Goal: Task Accomplishment & Management: Manage account settings

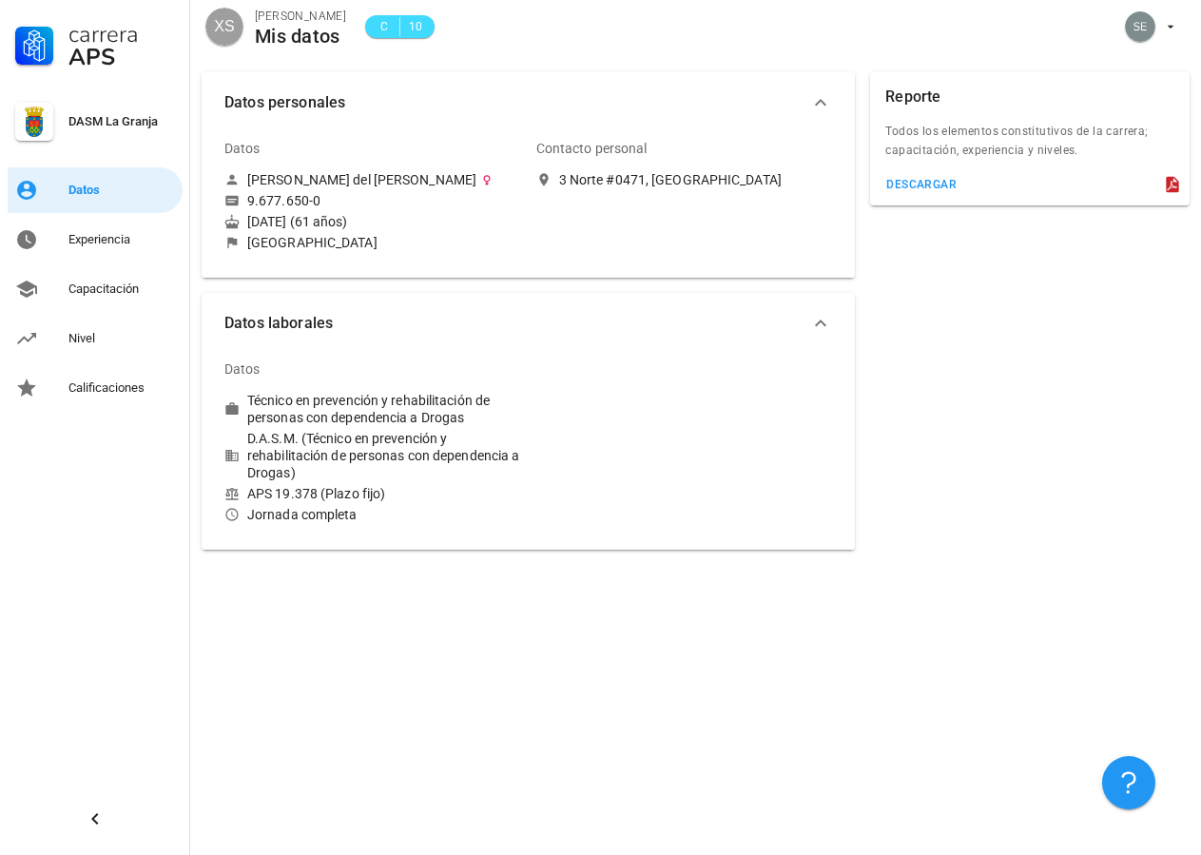
click at [300, 226] on div "[DATE] (61 años)" at bounding box center [372, 221] width 297 height 17
click at [101, 242] on div "Experiencia" at bounding box center [121, 239] width 107 height 15
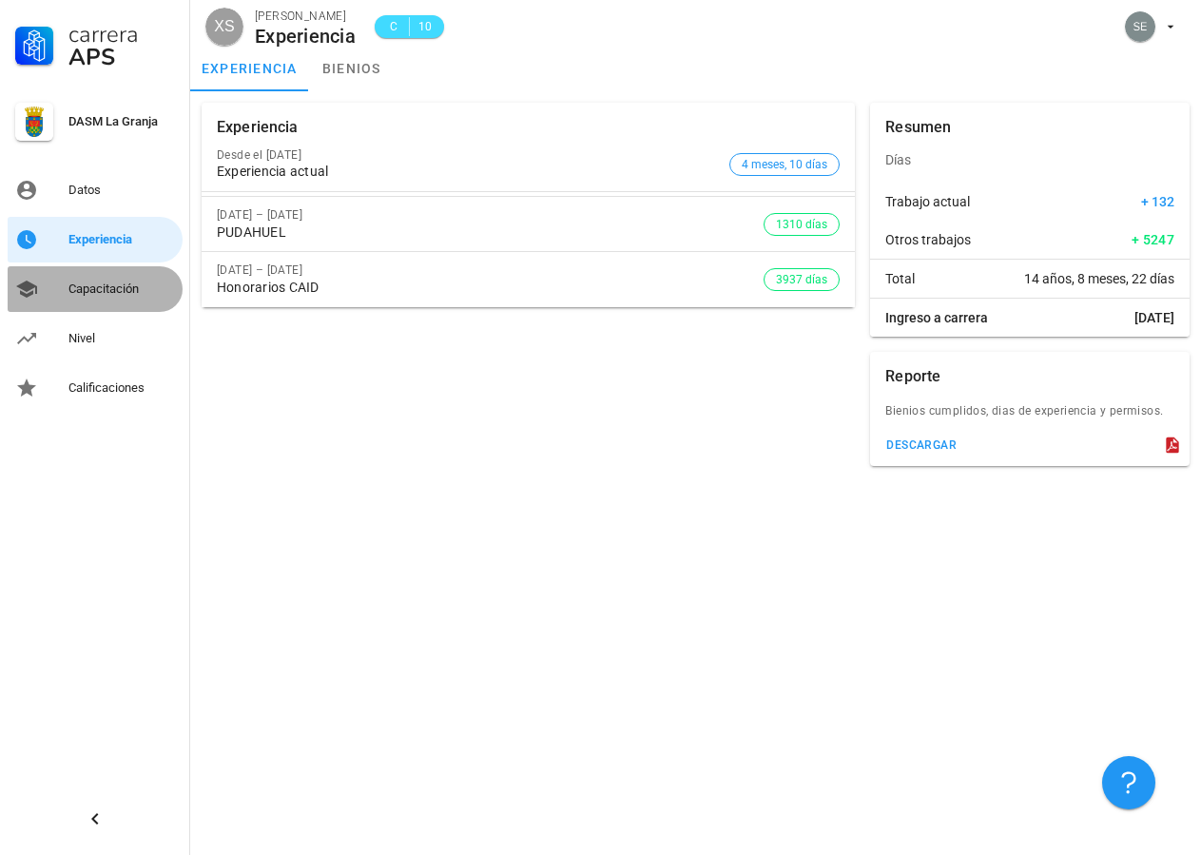
click at [93, 284] on div "Capacitación" at bounding box center [121, 289] width 107 height 15
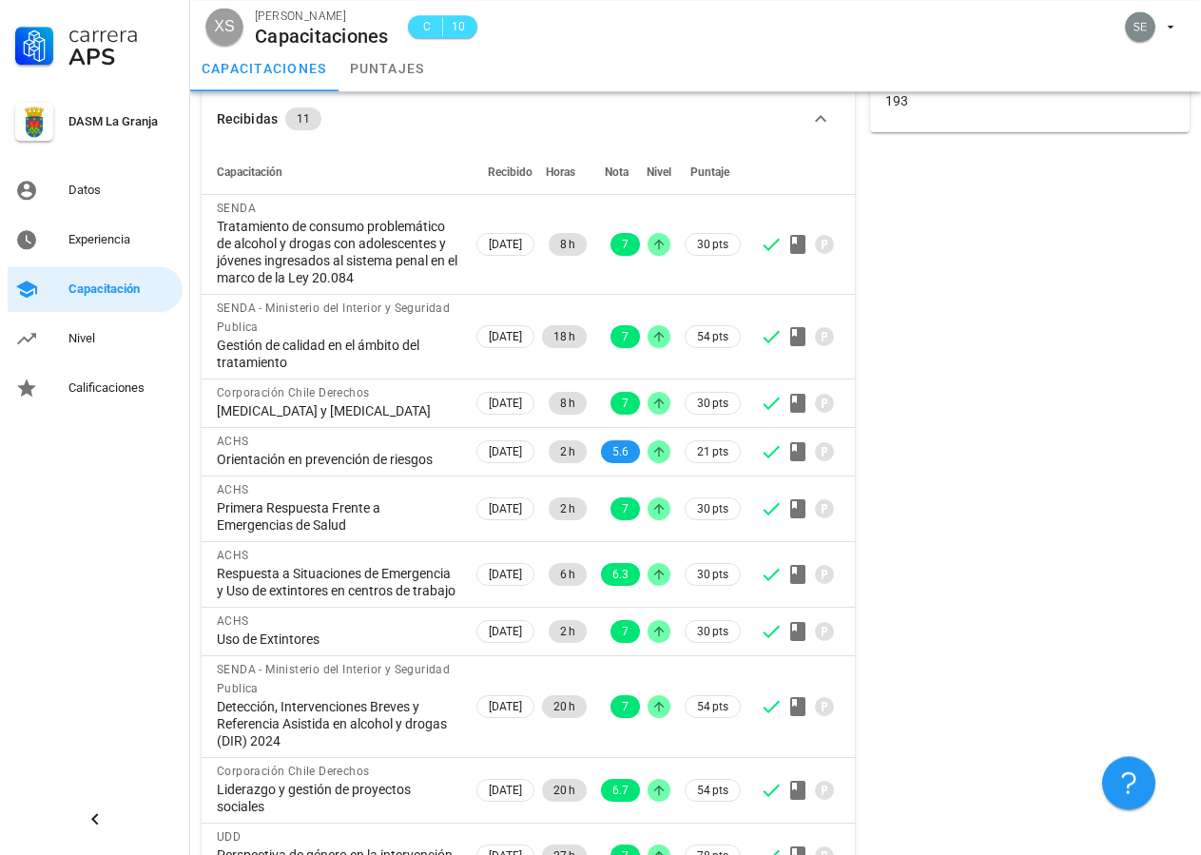
scroll to position [83, 0]
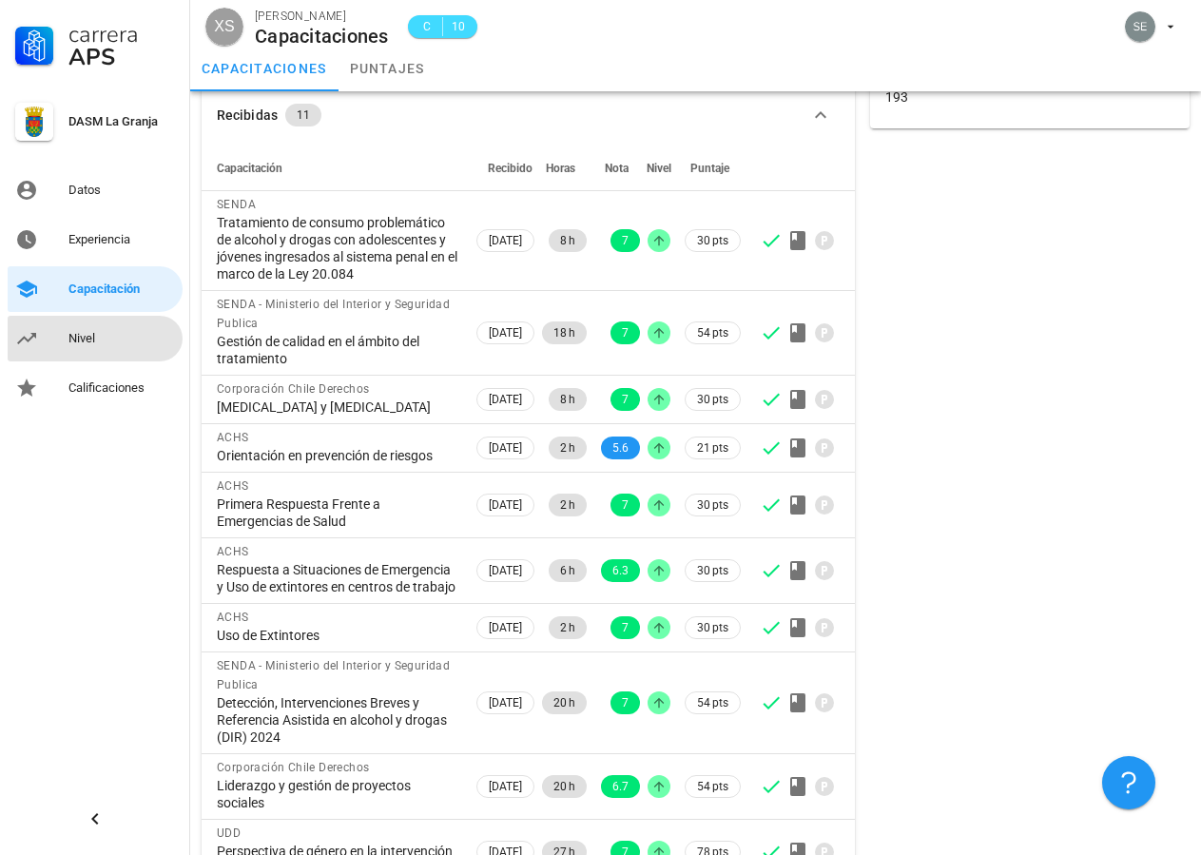
click at [74, 338] on div "Nivel" at bounding box center [121, 338] width 107 height 15
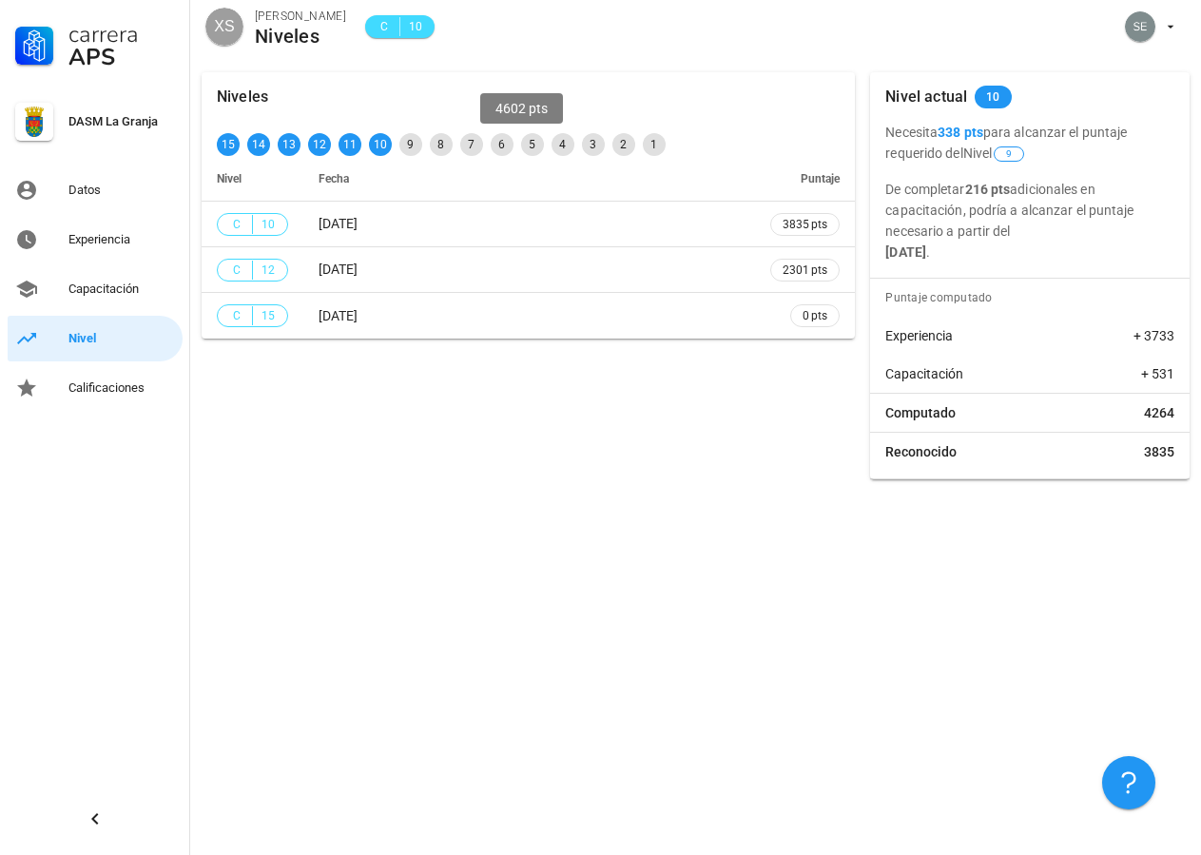
click at [422, 142] on div "9" at bounding box center [411, 144] width 23 height 23
click at [91, 388] on div "Calificaciones" at bounding box center [121, 388] width 107 height 15
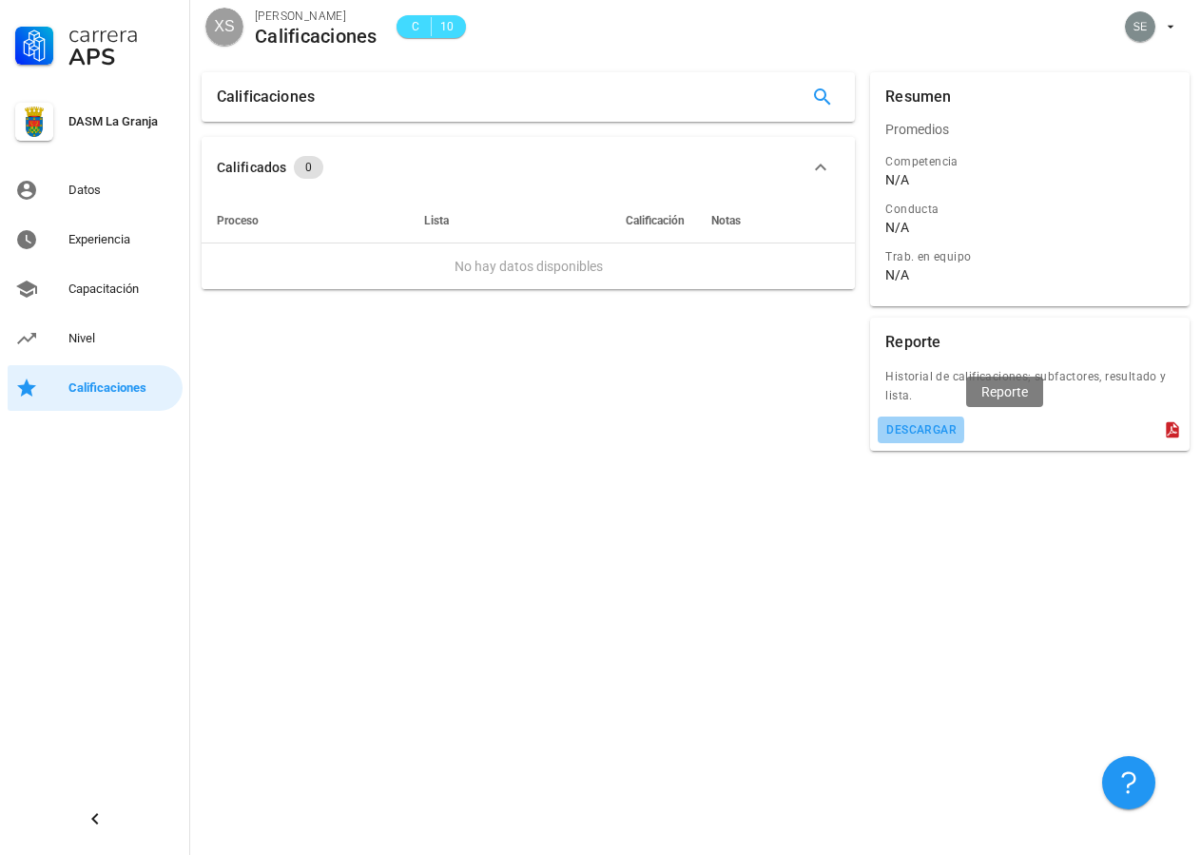
click at [957, 429] on div "descargar" at bounding box center [921, 429] width 71 height 13
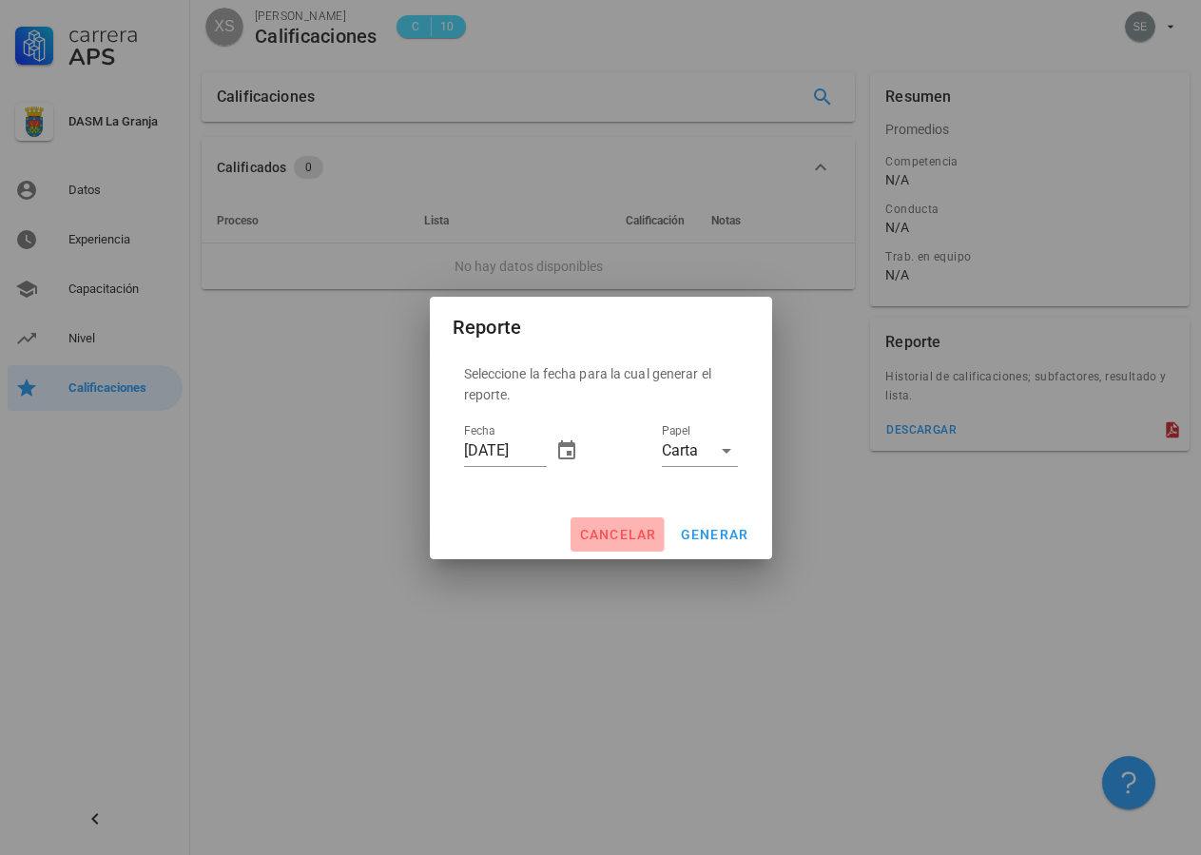
click at [618, 539] on span "cancelar" at bounding box center [617, 534] width 78 height 15
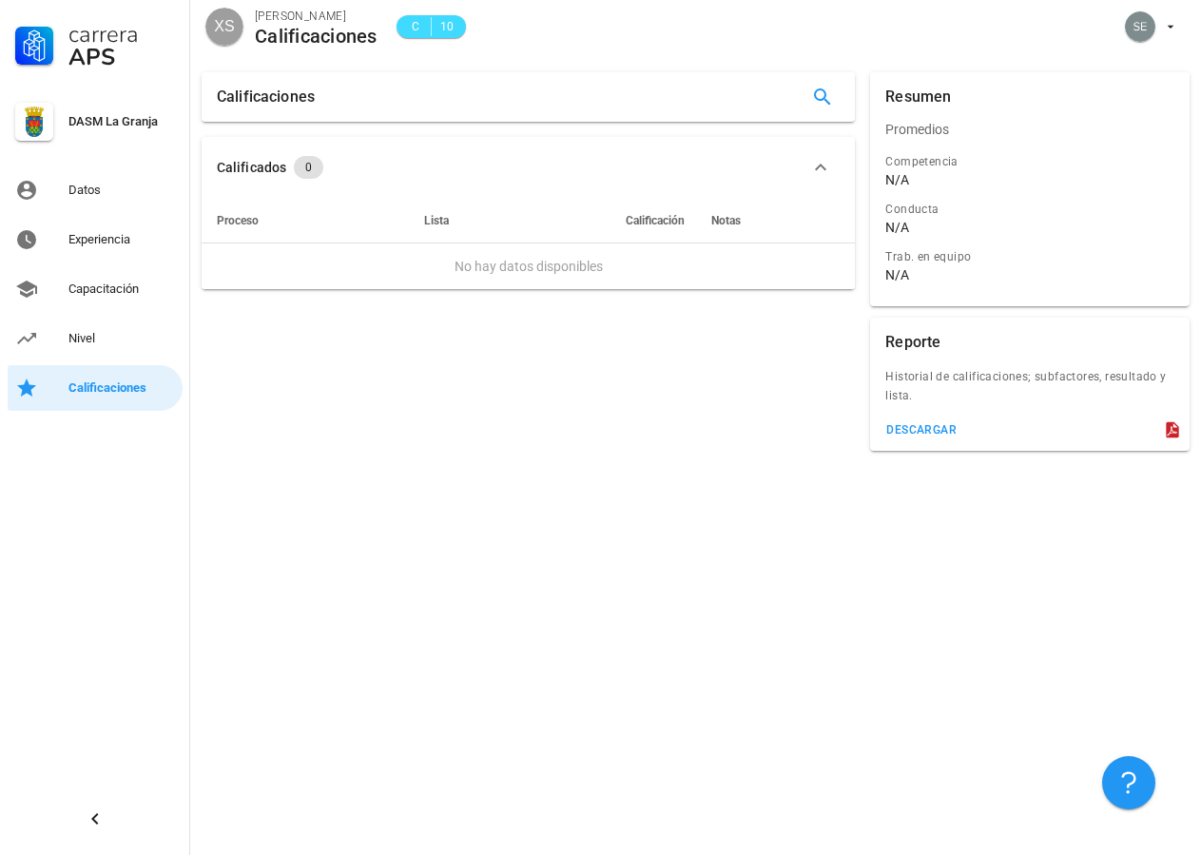
click at [99, 125] on div "DASM La Granja" at bounding box center [121, 121] width 107 height 15
click at [84, 185] on div "Datos" at bounding box center [121, 190] width 107 height 15
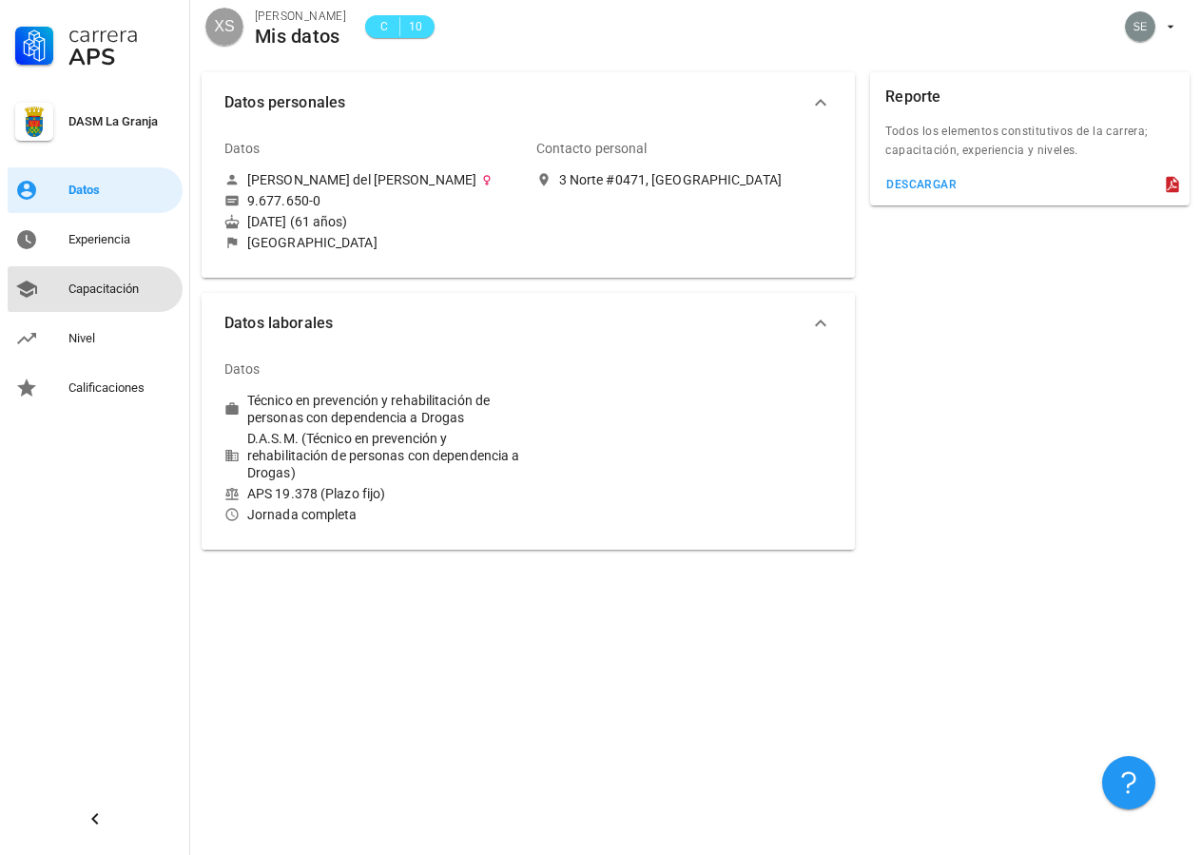
click at [114, 282] on div "Capacitación" at bounding box center [121, 289] width 107 height 15
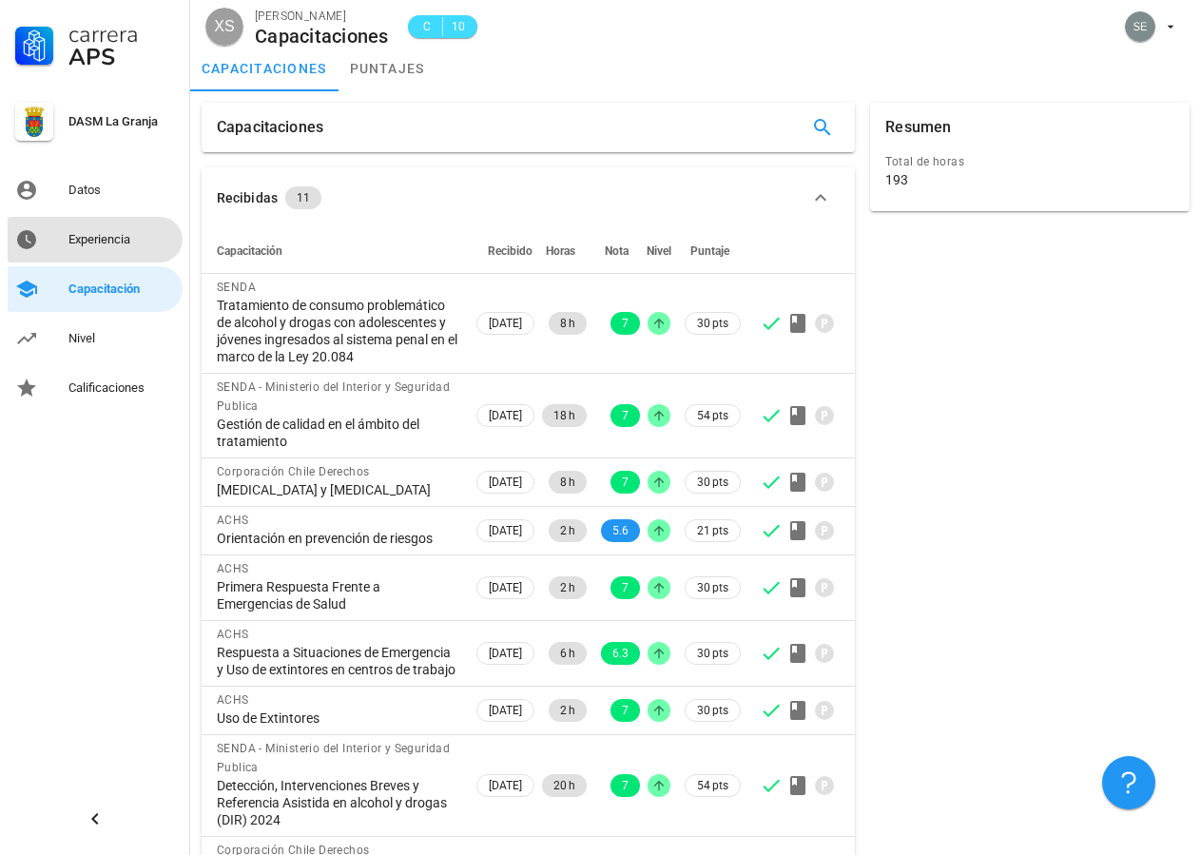
click at [112, 240] on div "Experiencia" at bounding box center [121, 239] width 107 height 15
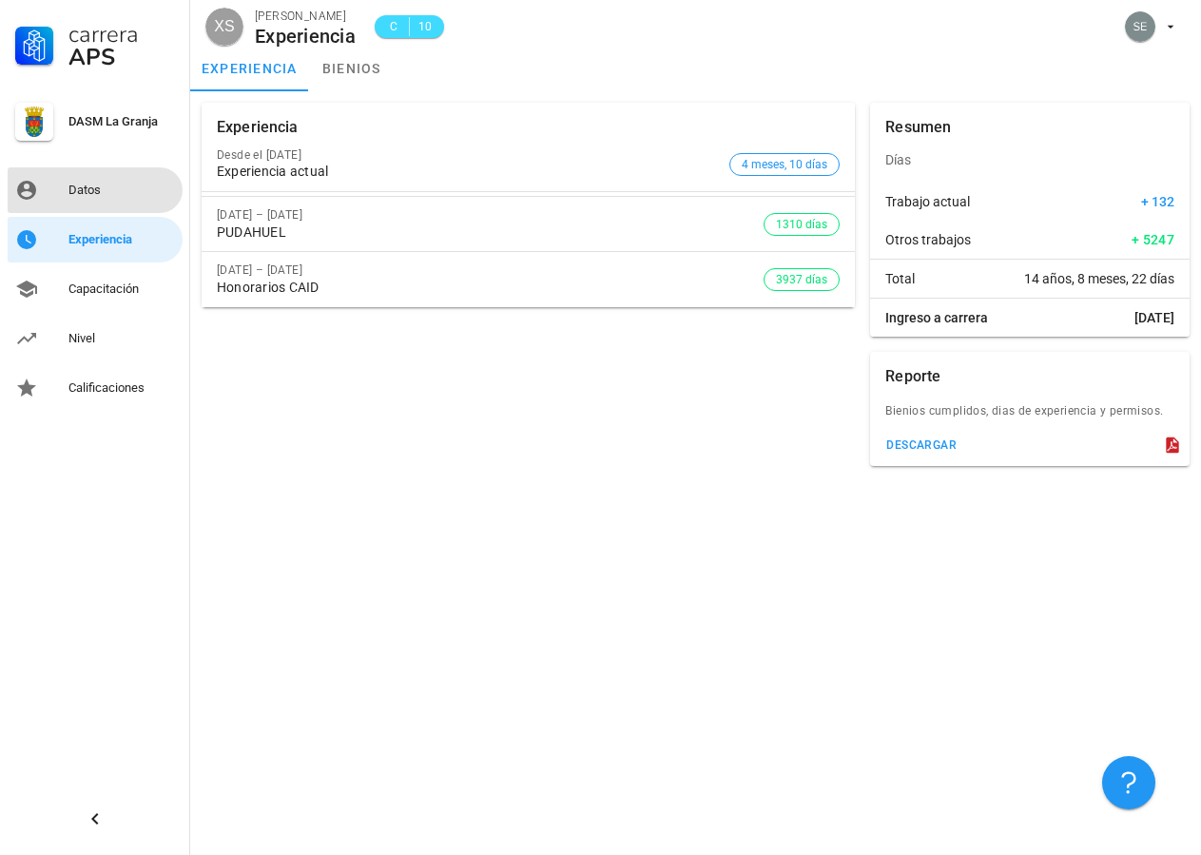
click at [73, 191] on div "Datos" at bounding box center [121, 190] width 107 height 15
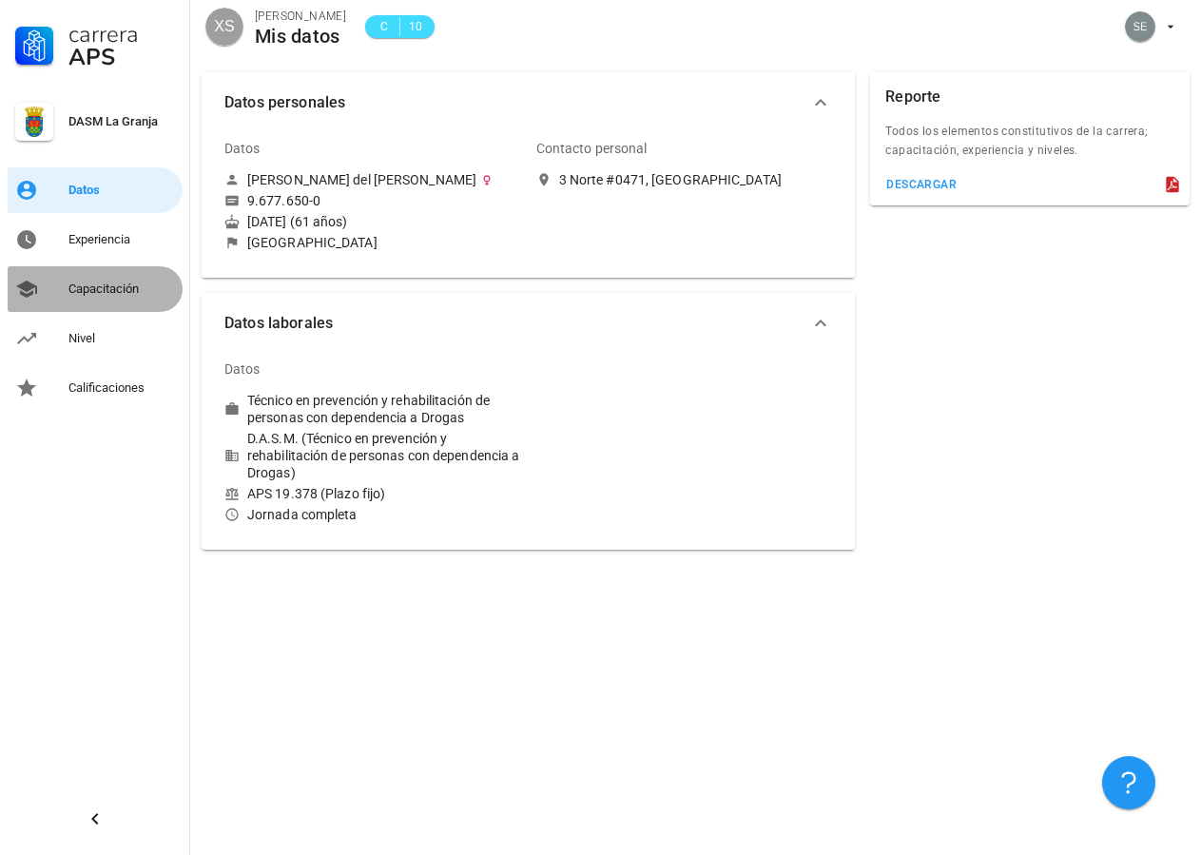
click at [98, 290] on div "Capacitación" at bounding box center [121, 289] width 107 height 15
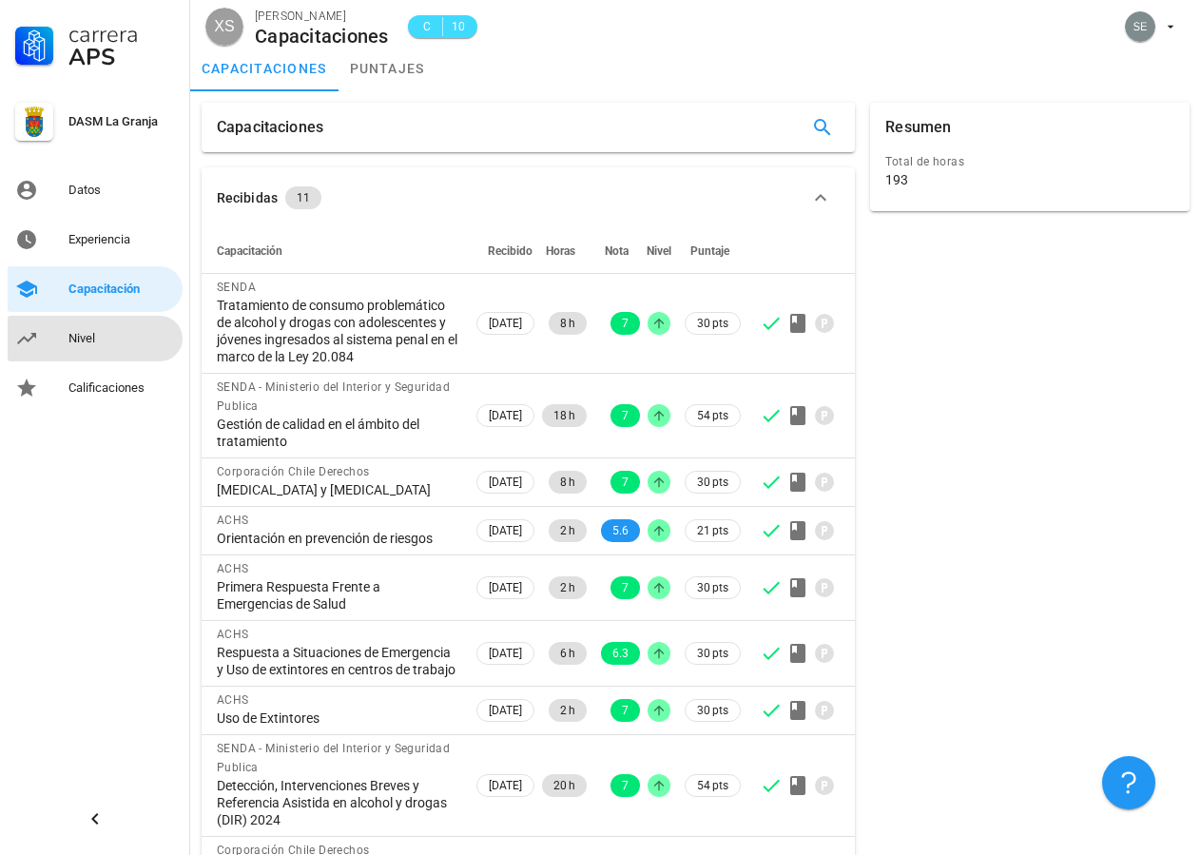
click at [86, 343] on div "Nivel" at bounding box center [121, 338] width 107 height 15
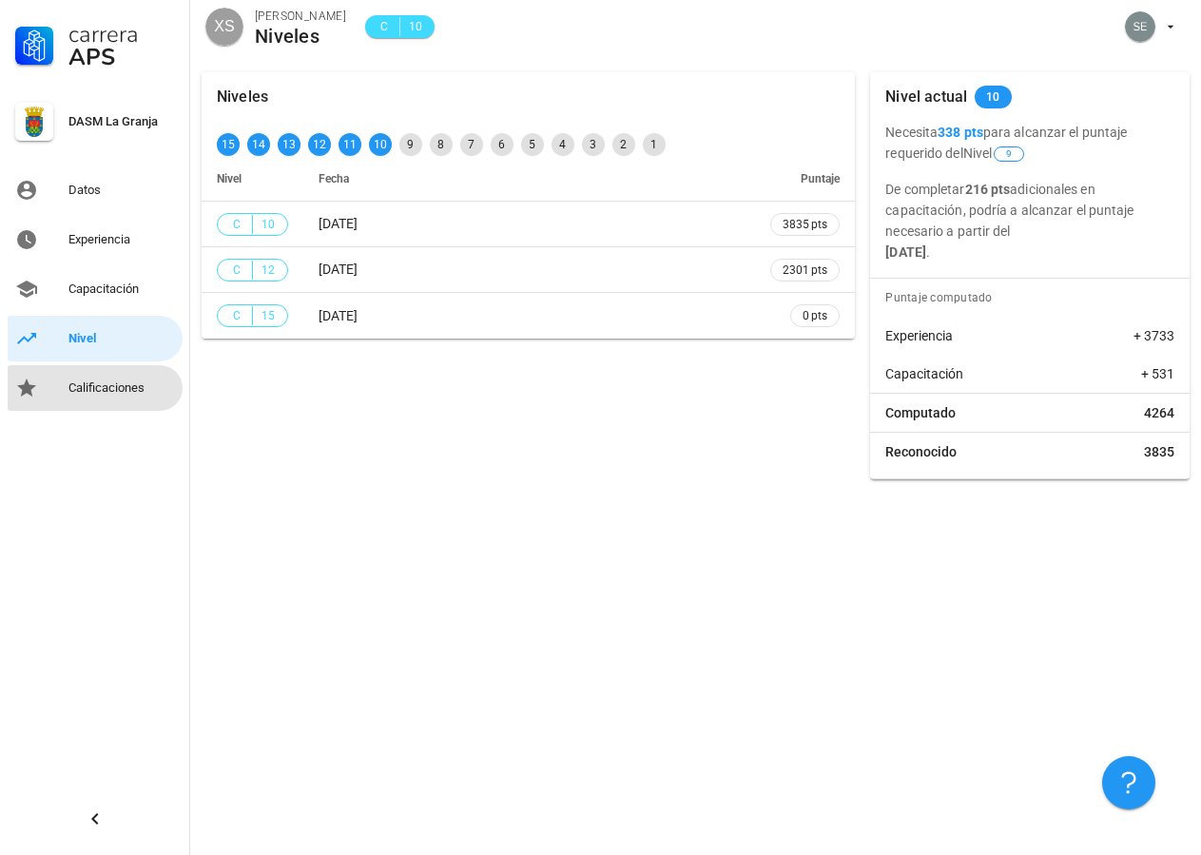
click at [97, 381] on div "Calificaciones" at bounding box center [121, 388] width 107 height 15
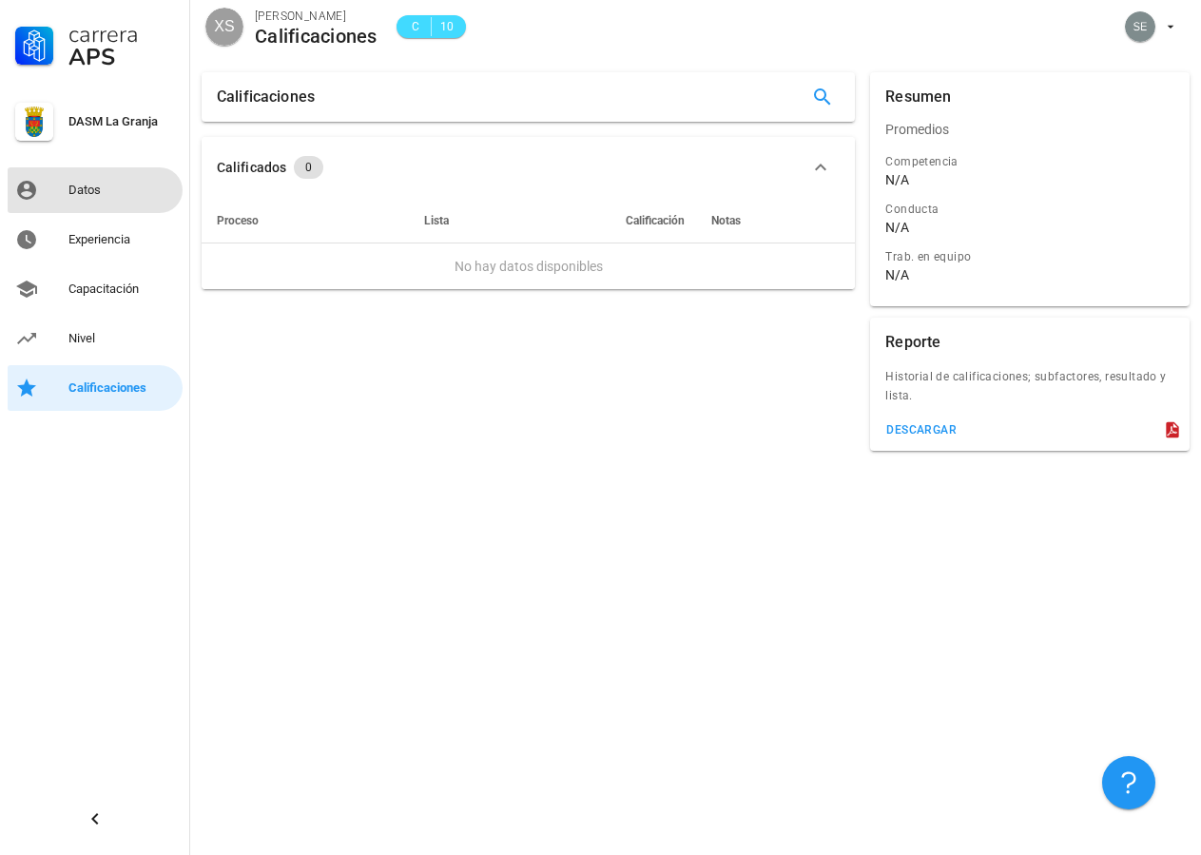
click at [87, 186] on div "Datos" at bounding box center [121, 190] width 107 height 15
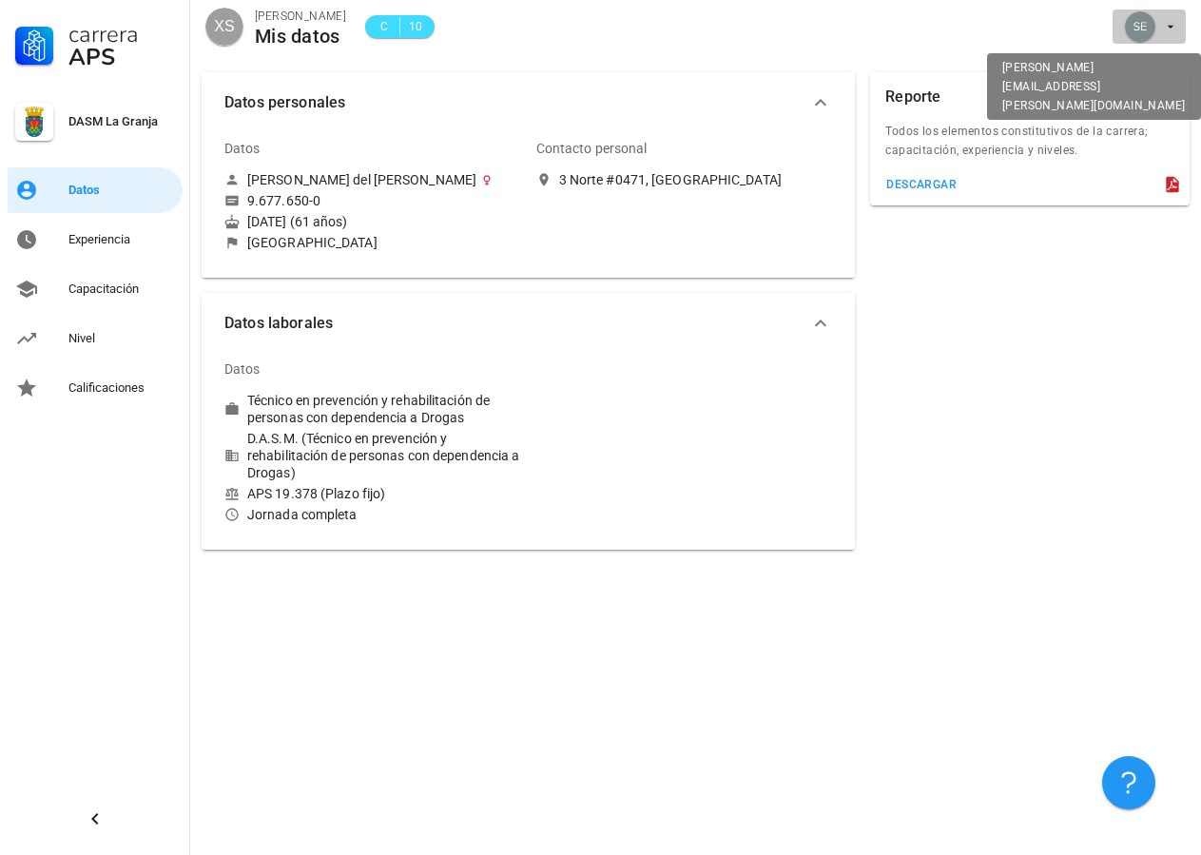
click at [1172, 23] on icon "button" at bounding box center [1170, 26] width 15 height 15
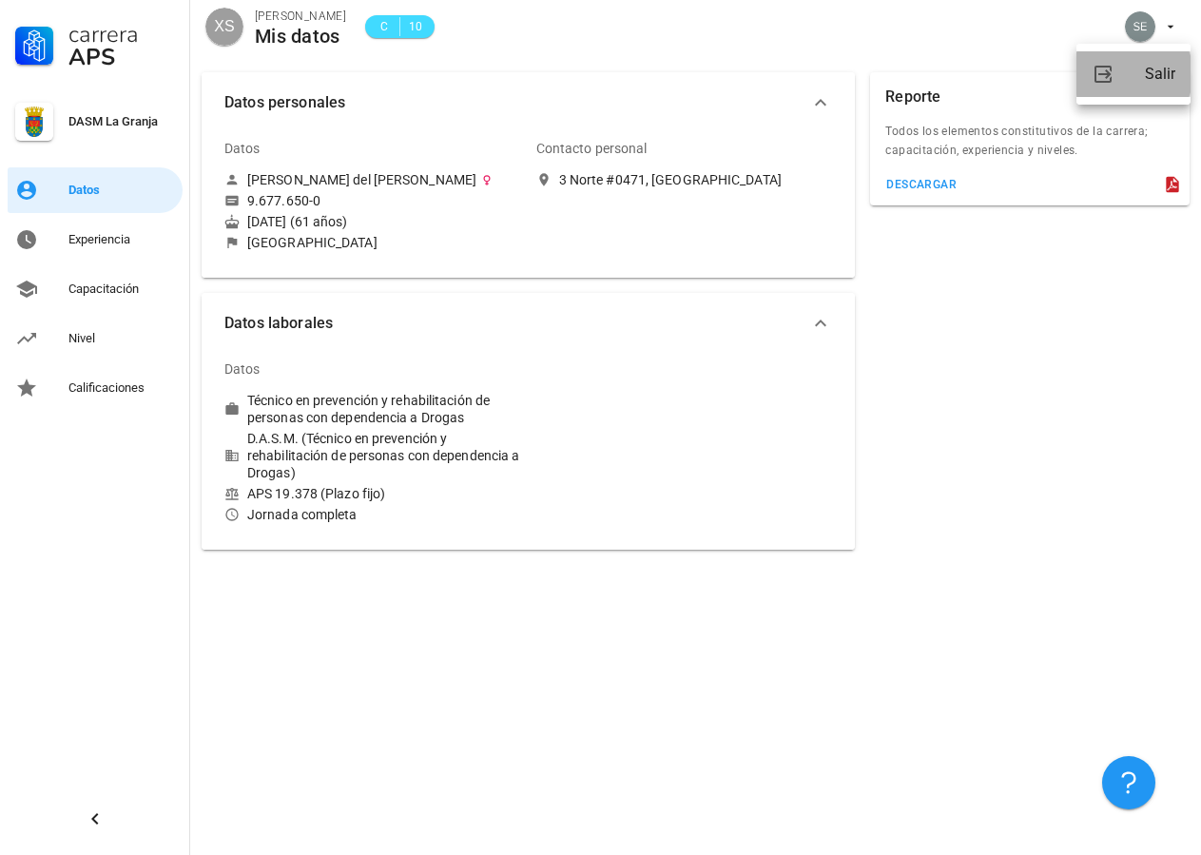
click at [1161, 74] on div "Salir" at bounding box center [1160, 74] width 30 height 38
